Goal: Communication & Community: Answer question/provide support

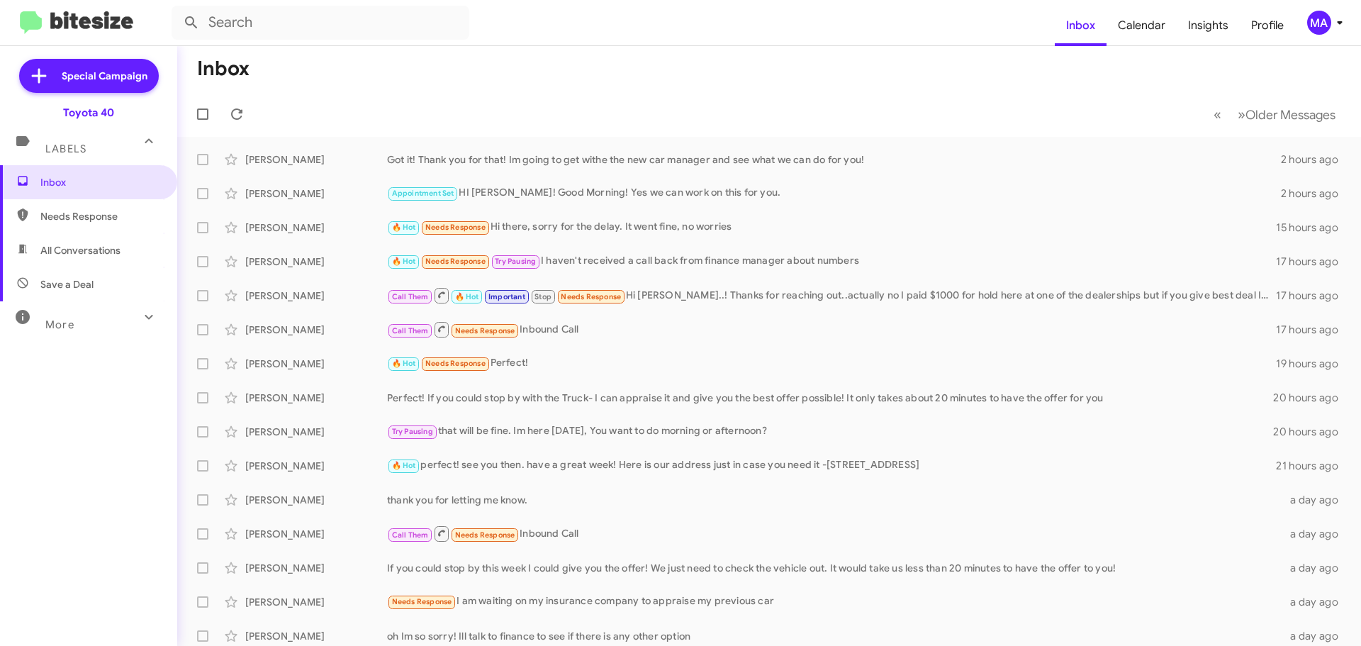
click at [120, 204] on span "Needs Response" at bounding box center [88, 216] width 177 height 34
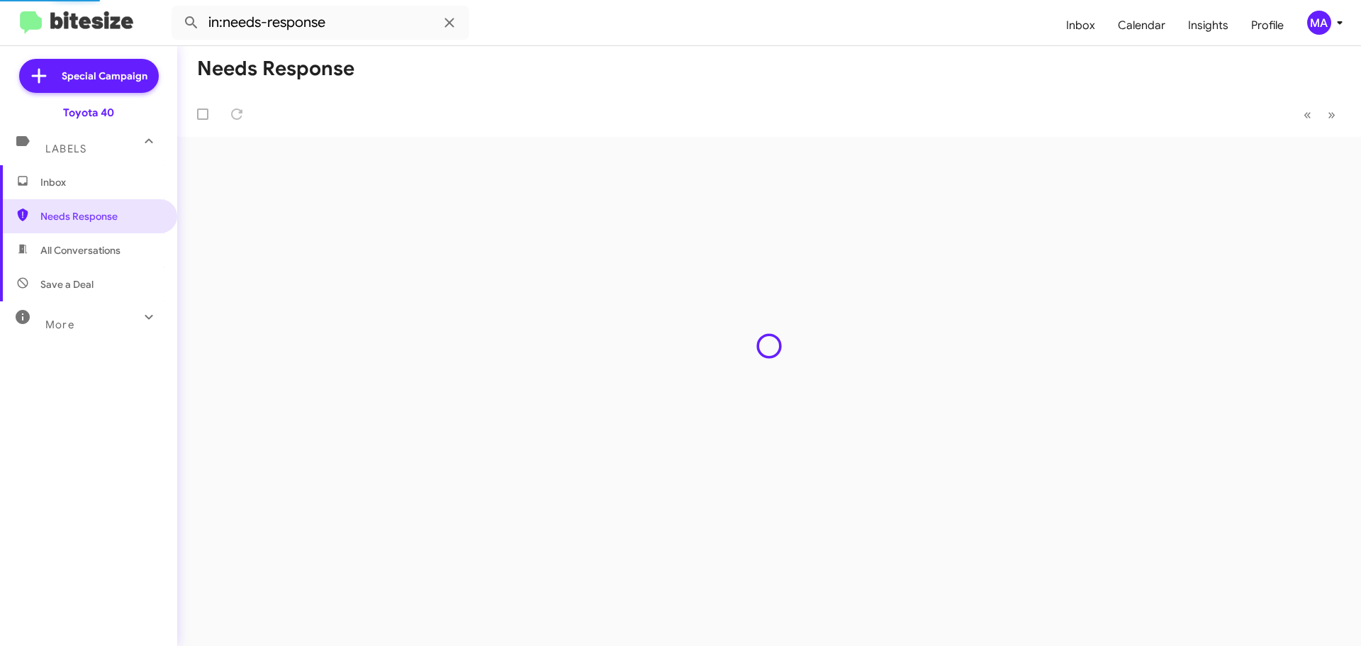
click at [121, 252] on span "All Conversations" at bounding box center [88, 250] width 177 height 34
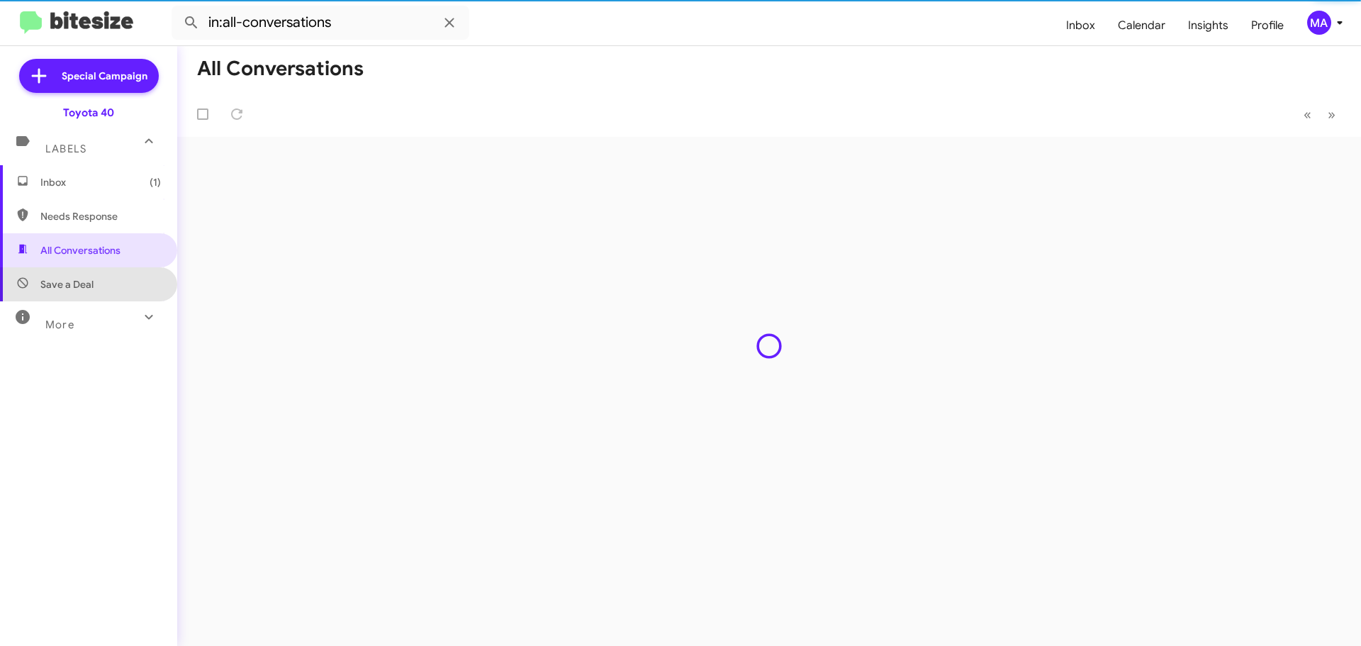
drag, startPoint x: 118, startPoint y: 276, endPoint x: 103, endPoint y: 227, distance: 51.8
click at [118, 277] on span "Save a Deal" at bounding box center [88, 284] width 177 height 34
type input "in:not-interested"
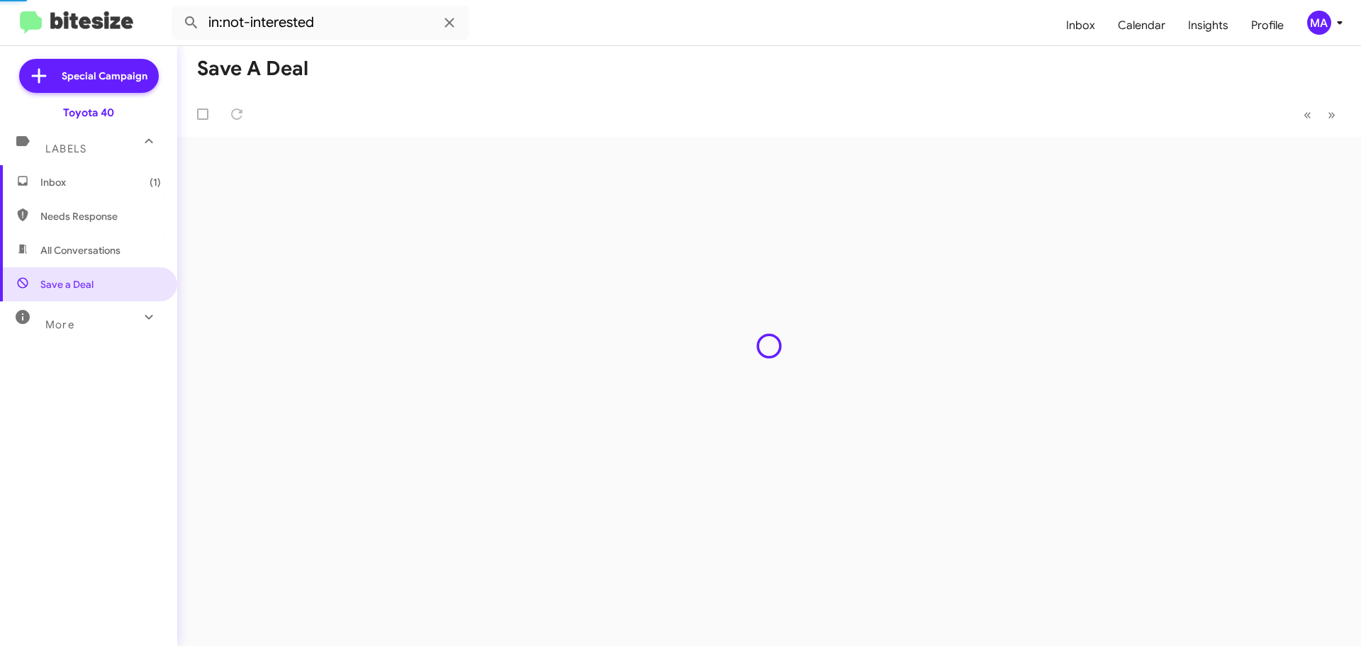
click at [82, 184] on span "Inbox (1)" at bounding box center [100, 182] width 120 height 14
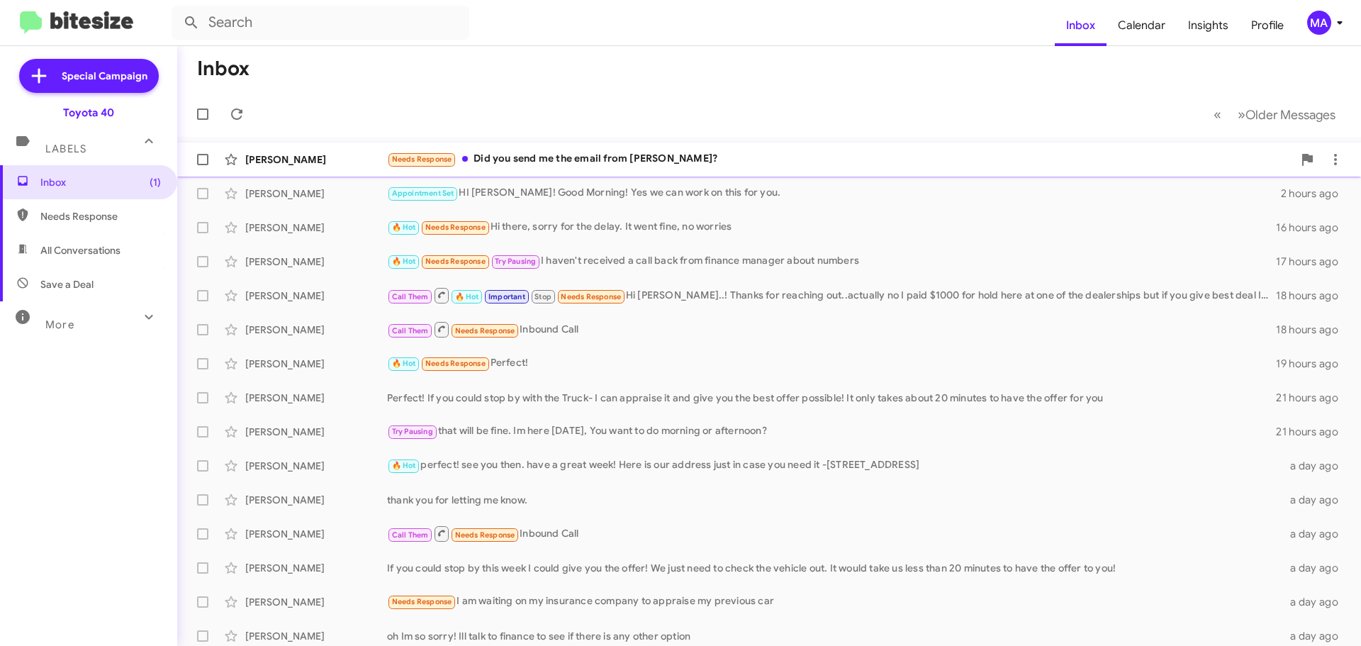
click at [628, 162] on div "Needs Response Did you send me the email from [PERSON_NAME]?" at bounding box center [840, 159] width 906 height 16
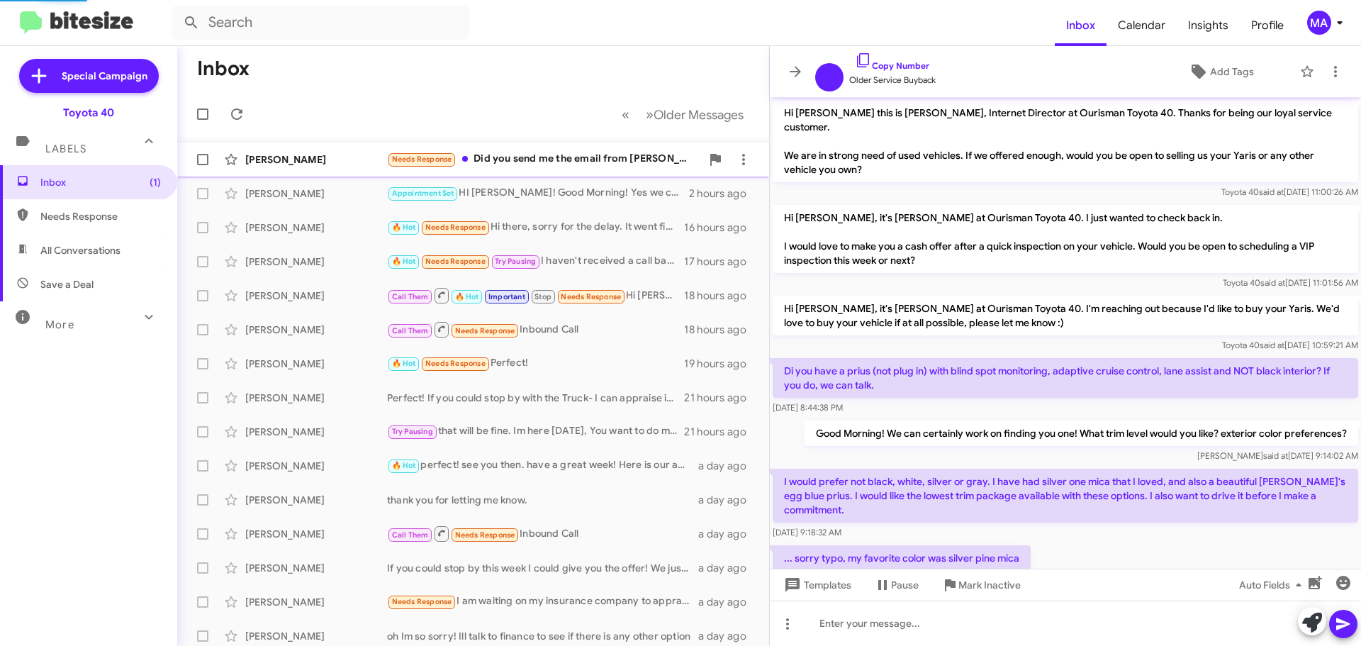
scroll to position [150, 0]
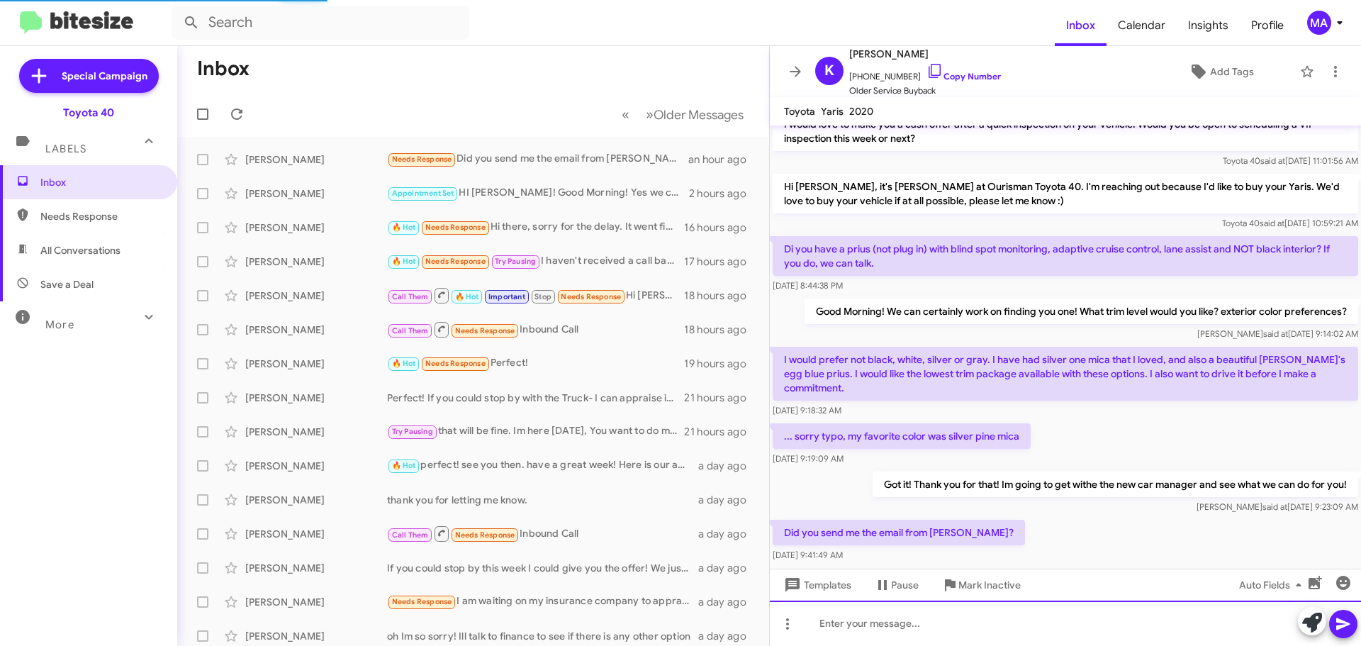
click at [886, 622] on div at bounding box center [1065, 622] width 591 height 45
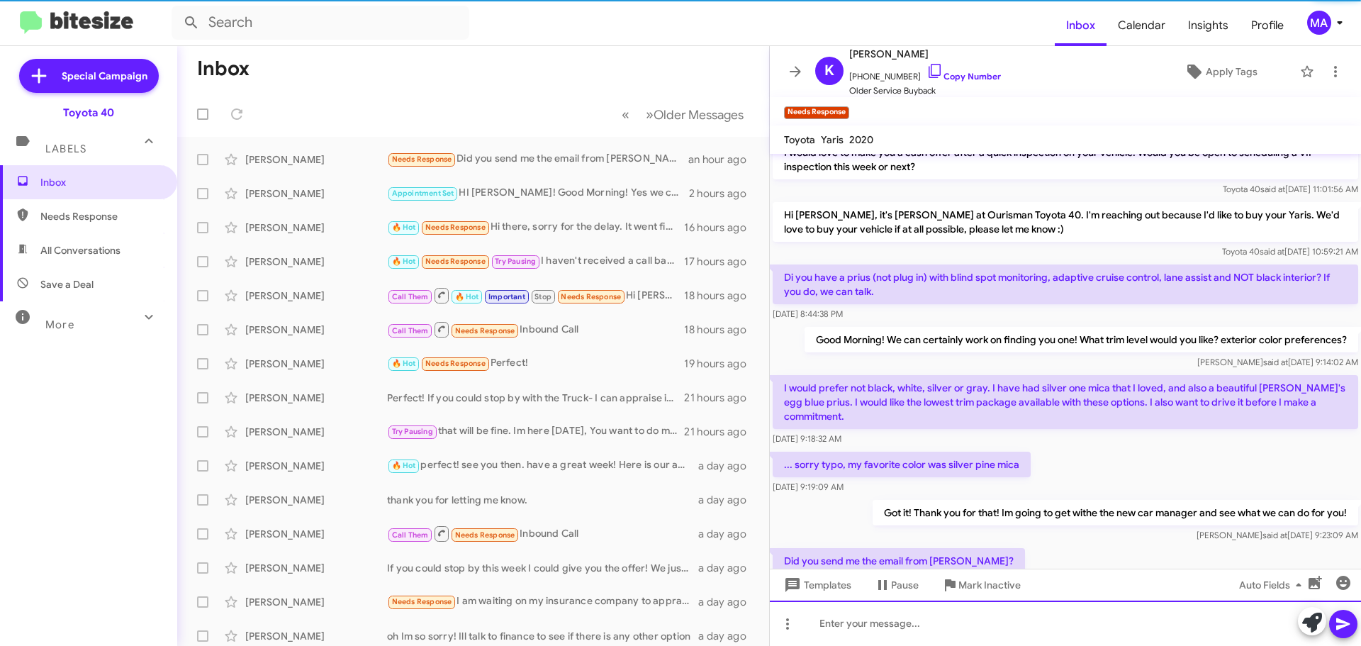
scroll to position [0, 0]
